Goal: Navigation & Orientation: Understand site structure

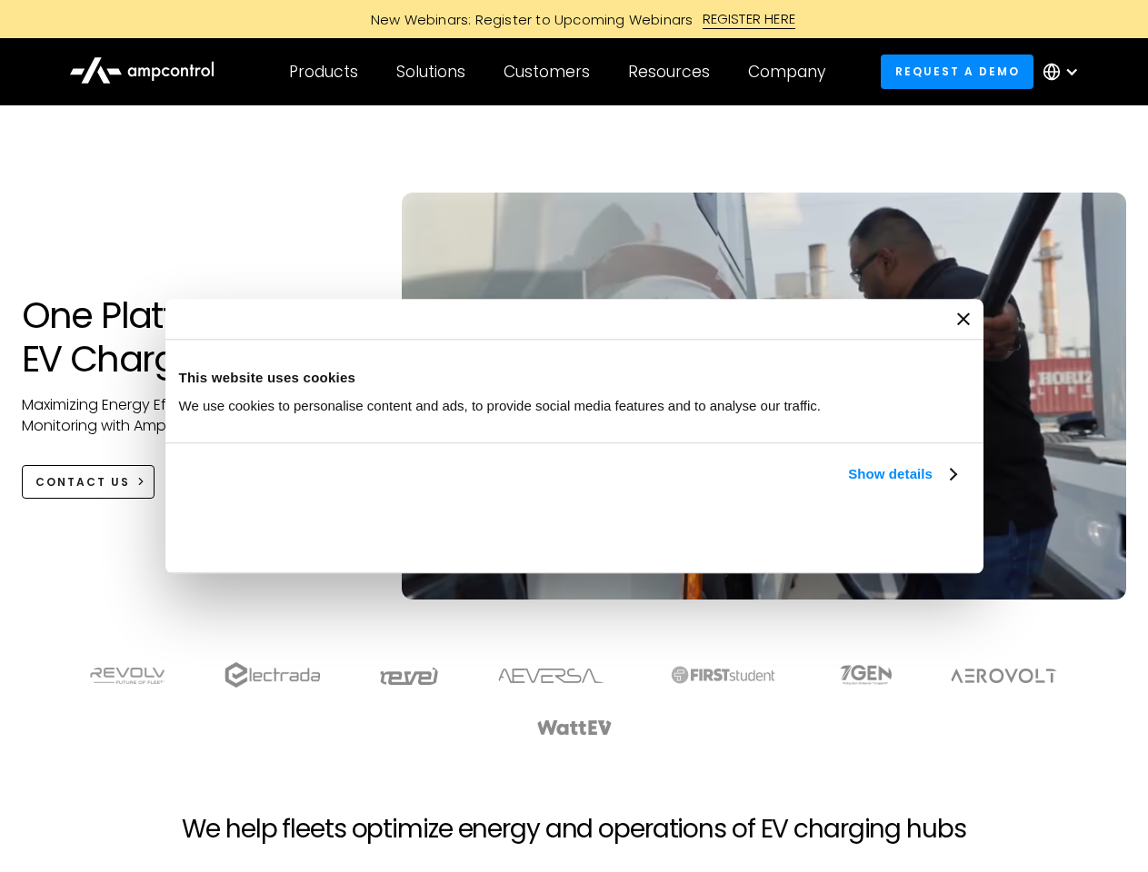
click at [848, 485] on link "Show details" at bounding box center [901, 474] width 107 height 22
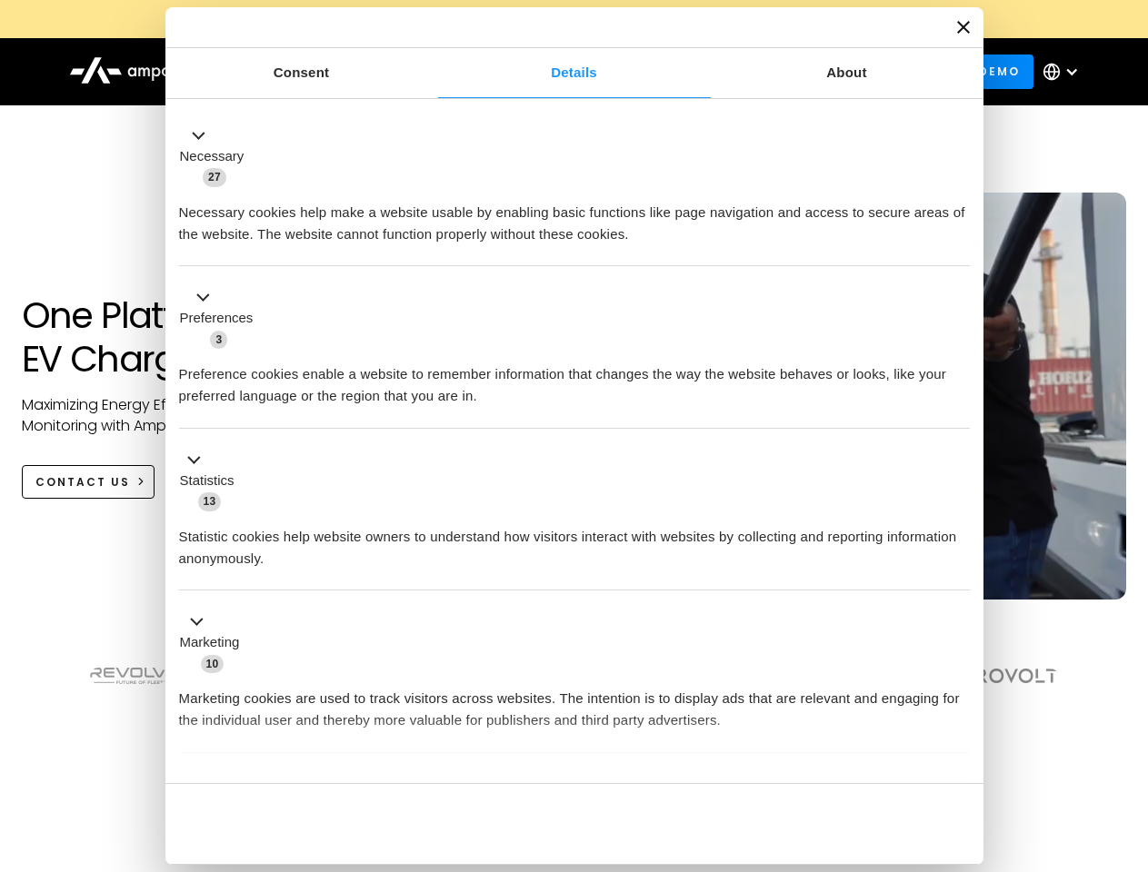
click at [958, 592] on li "Statistics 13 Statistic cookies help website owners to understand how visitors …" at bounding box center [574, 510] width 791 height 163
click at [1128, 732] on section at bounding box center [574, 699] width 1148 height 113
click at [559, 72] on div "Customers" at bounding box center [546, 72] width 86 height 20
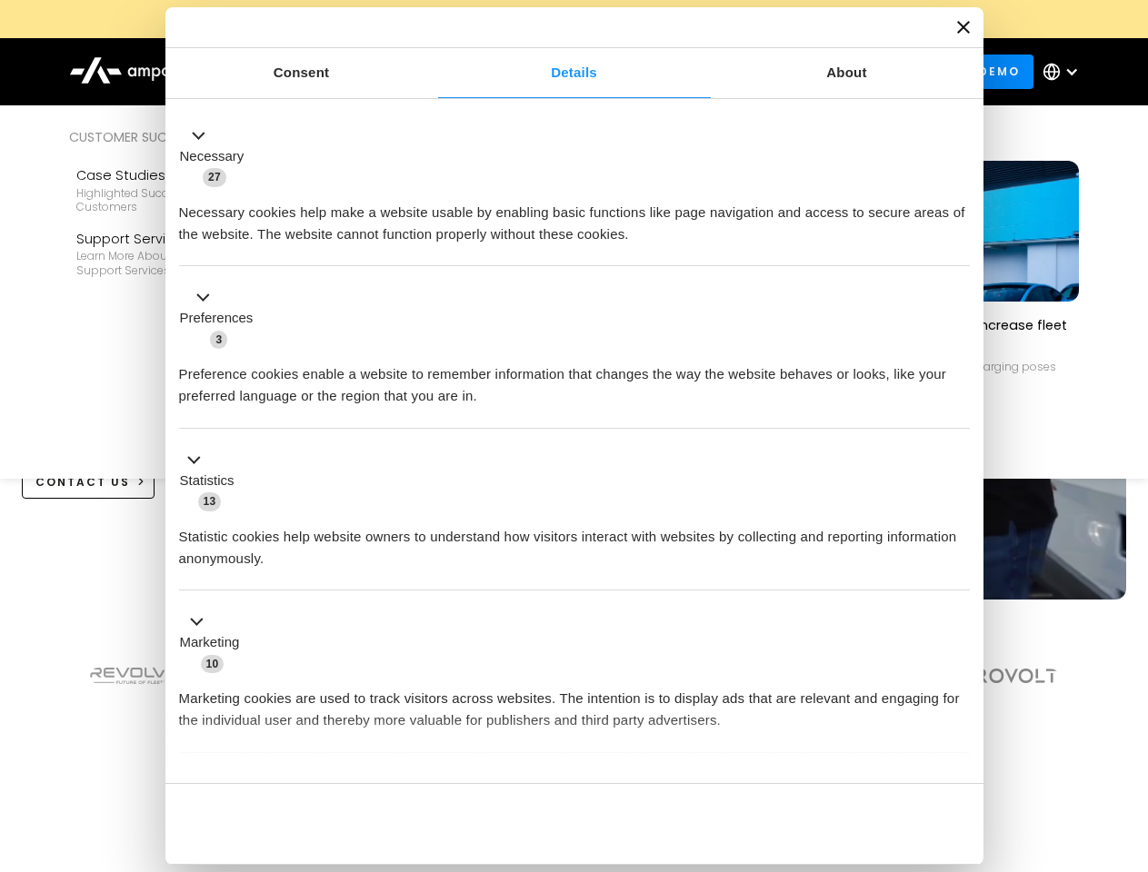
click at [323, 72] on div "Products" at bounding box center [323, 72] width 69 height 20
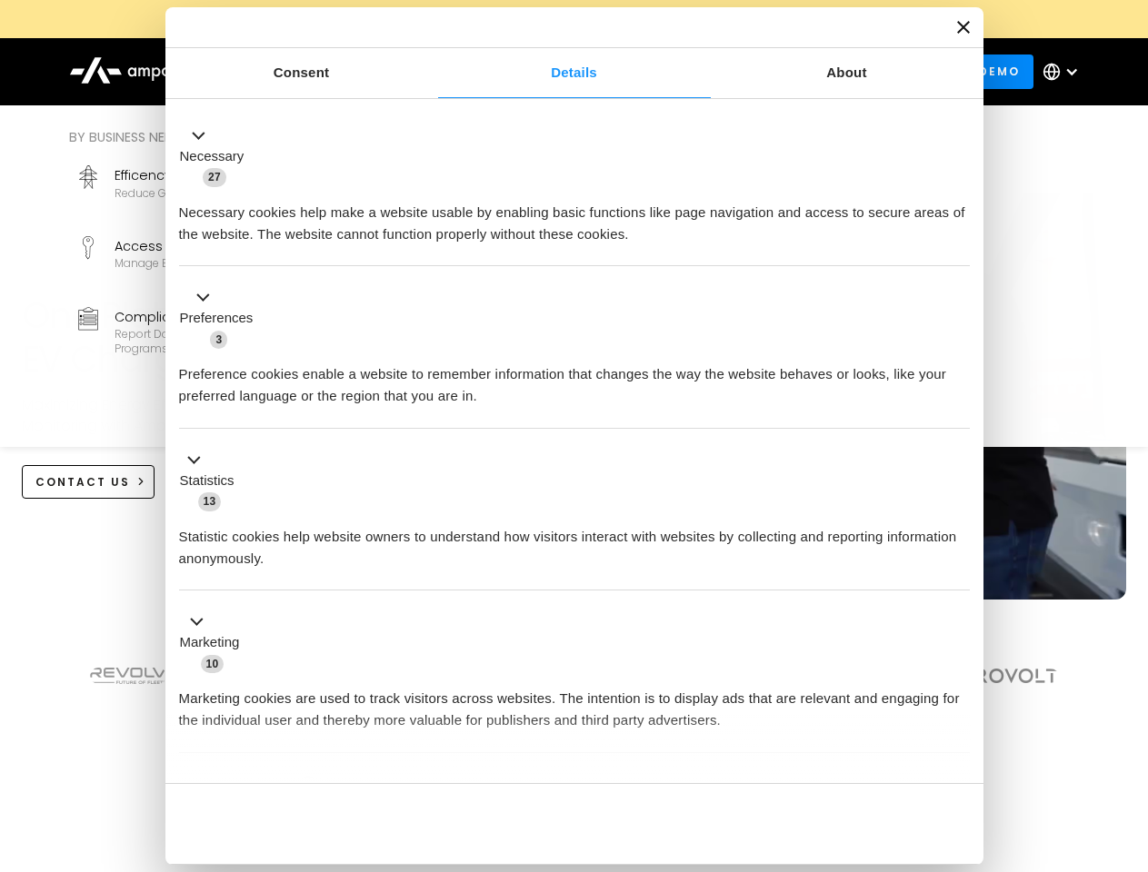
click at [432, 72] on div "Solutions" at bounding box center [430, 72] width 69 height 20
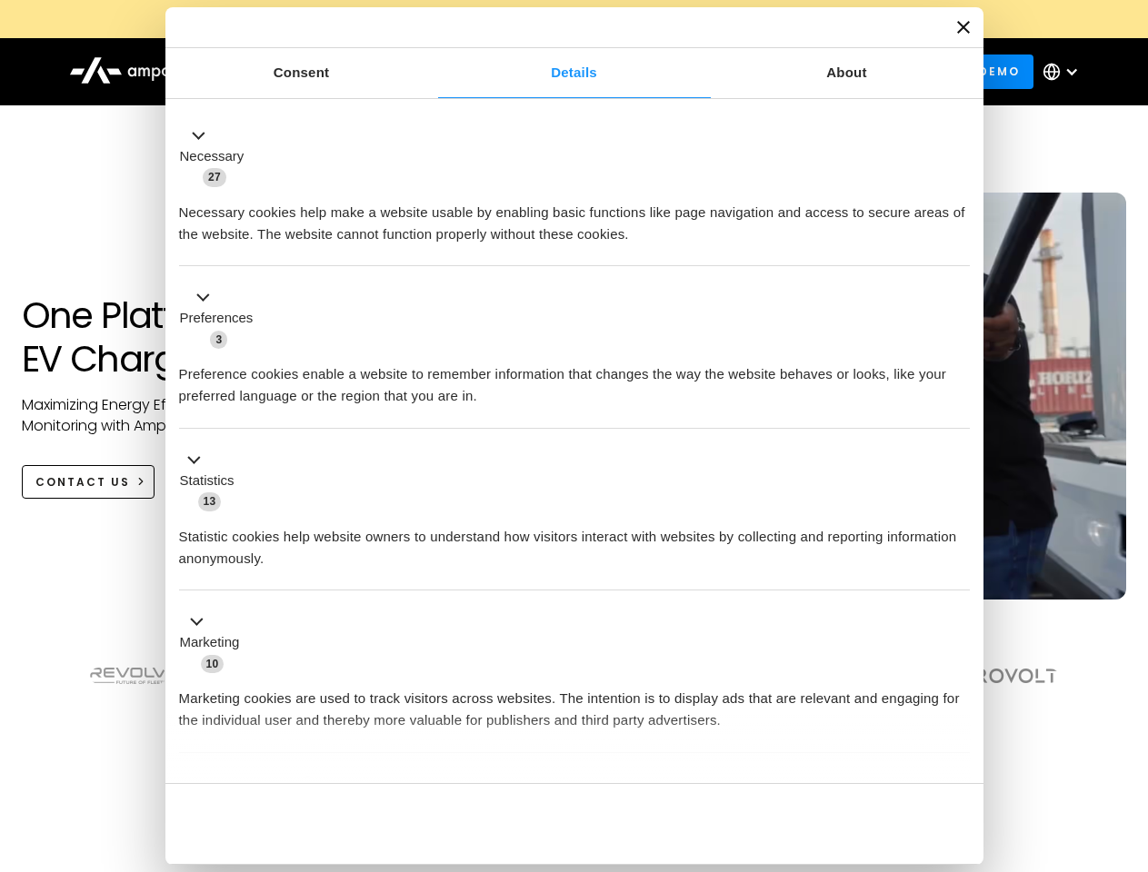
click at [550, 72] on div "Customers" at bounding box center [546, 72] width 86 height 20
click at [673, 72] on div "Resources" at bounding box center [669, 72] width 82 height 20
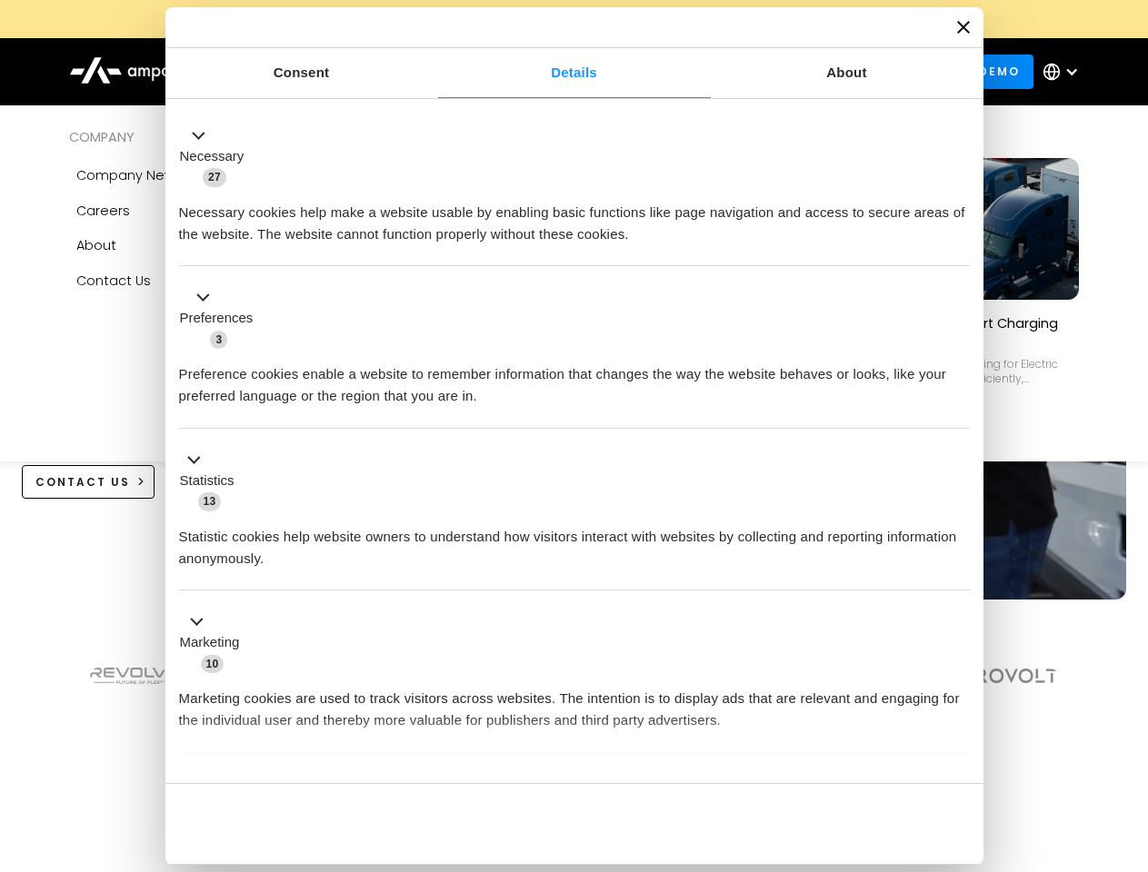
click at [792, 72] on div "Company" at bounding box center [786, 72] width 77 height 20
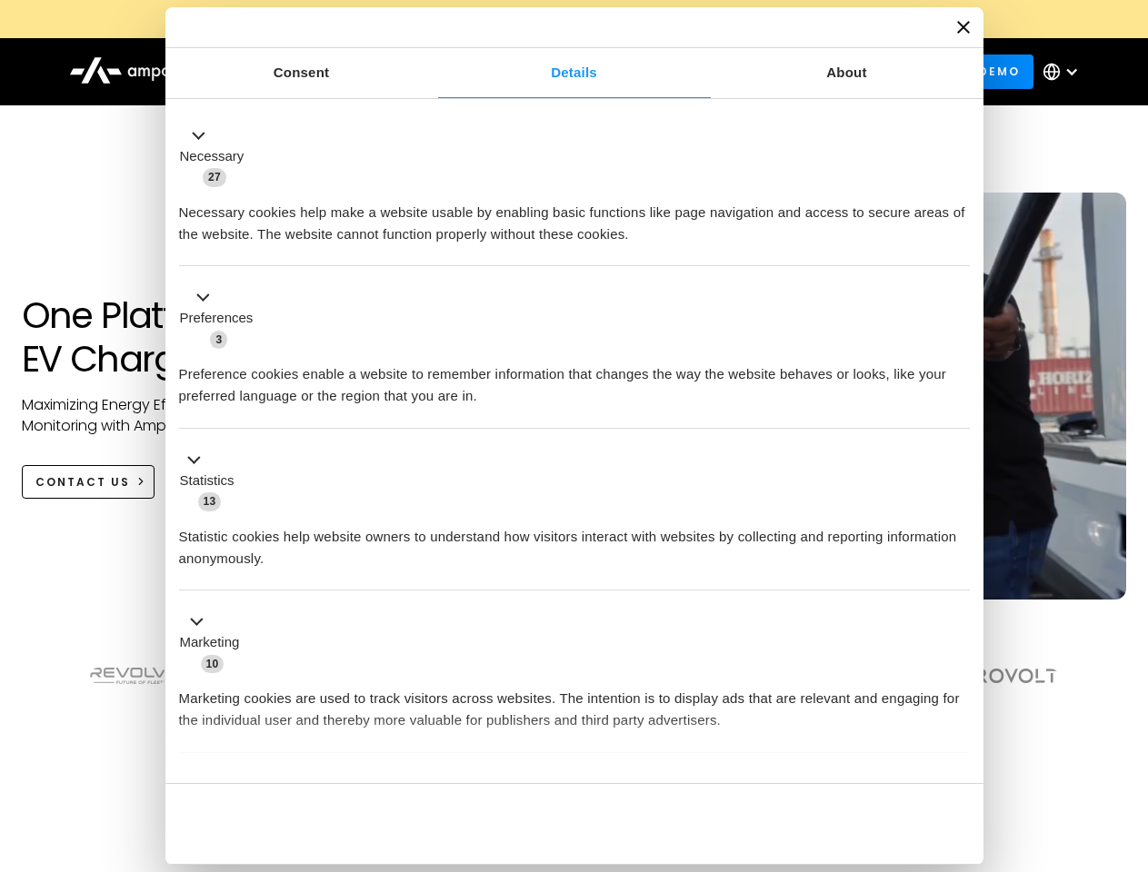
click at [1065, 72] on div at bounding box center [1071, 72] width 15 height 15
